Goal: Task Accomplishment & Management: Manage account settings

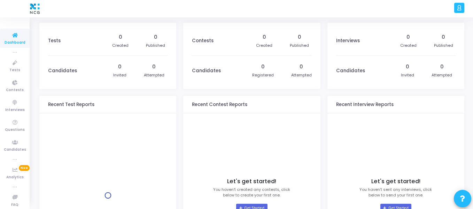
click at [457, 7] on icon at bounding box center [458, 8] width 5 height 8
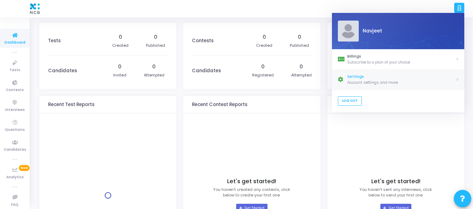
click at [387, 78] on div "Settings" at bounding box center [401, 77] width 108 height 6
select select "91"
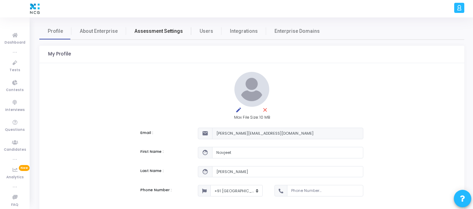
click at [151, 37] on link "Assessment Settings" at bounding box center [158, 31] width 65 height 17
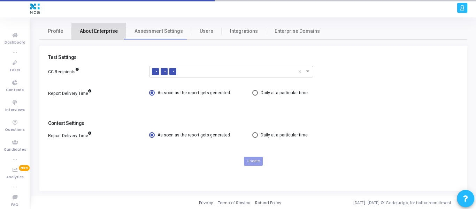
click at [105, 30] on span "About Enterprise" at bounding box center [99, 31] width 38 height 7
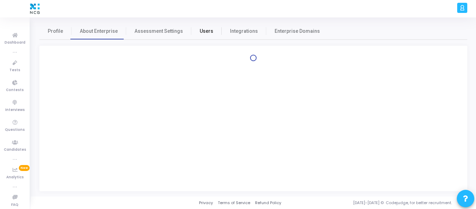
click at [208, 28] on link "Users" at bounding box center [206, 31] width 30 height 17
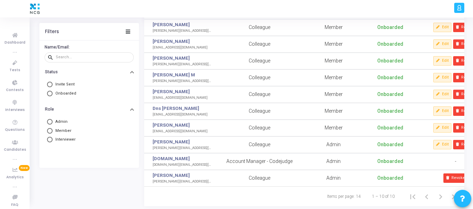
scroll to position [64, 0]
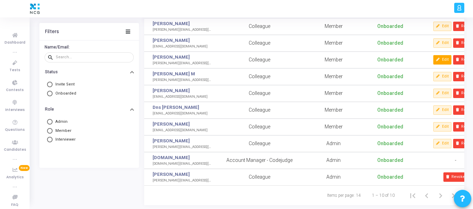
click at [445, 57] on button "Edit" at bounding box center [442, 59] width 18 height 9
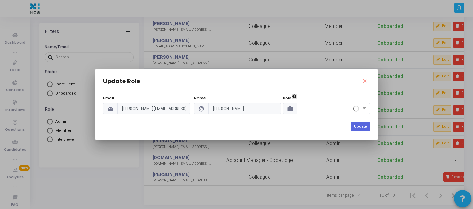
scroll to position [0, 0]
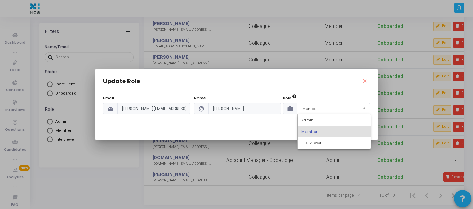
click at [315, 108] on input "text" at bounding box center [326, 108] width 51 height 6
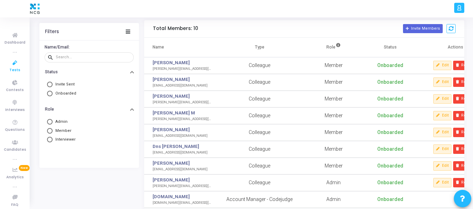
click at [16, 65] on icon at bounding box center [15, 62] width 15 height 9
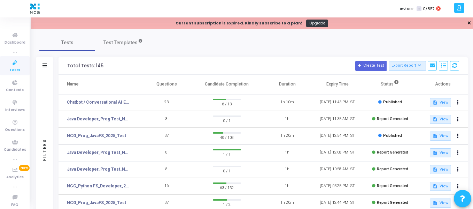
click at [468, 23] on link "✕" at bounding box center [469, 22] width 4 height 7
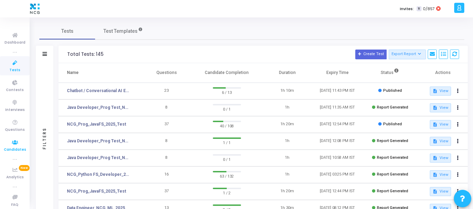
scroll to position [4, 0]
click at [14, 182] on li "true" at bounding box center [15, 185] width 30 height 7
